Goal: Task Accomplishment & Management: Manage account settings

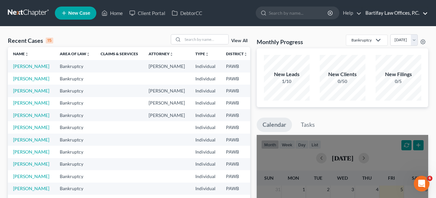
click at [377, 15] on link "Bartifay Law Offices, P.C." at bounding box center [395, 13] width 66 height 12
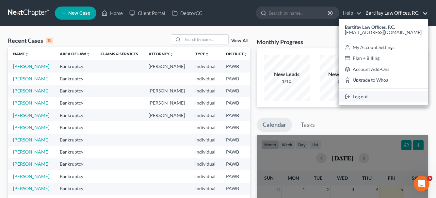
click at [386, 98] on link "Log out" at bounding box center [383, 96] width 89 height 11
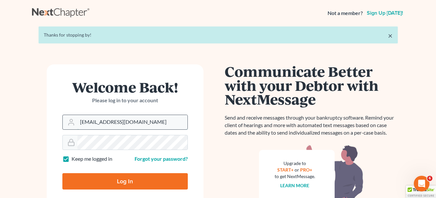
click at [92, 121] on input "[EMAIL_ADDRESS][DOMAIN_NAME]" at bounding box center [132, 122] width 110 height 14
type input "[PERSON_NAME][EMAIL_ADDRESS][DOMAIN_NAME]"
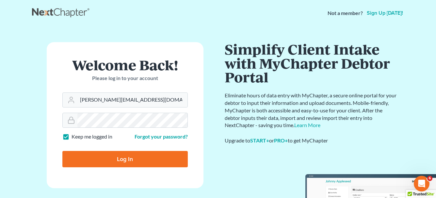
click at [124, 161] on input "Log In" at bounding box center [124, 159] width 125 height 16
type input "Thinking..."
